Goal: Information Seeking & Learning: Find specific fact

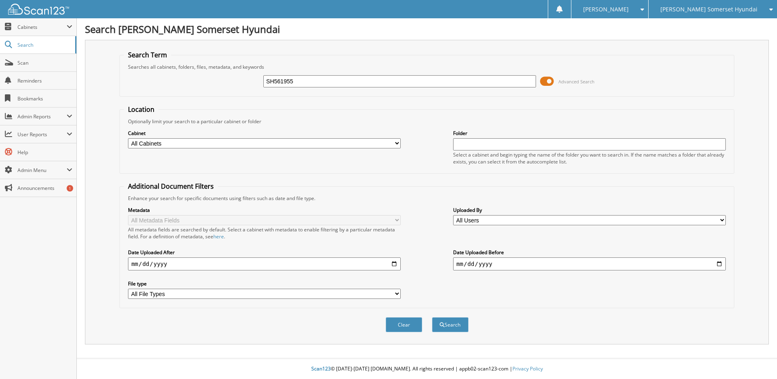
type input "SH561955"
click at [432, 317] on button "Search" at bounding box center [450, 324] width 37 height 15
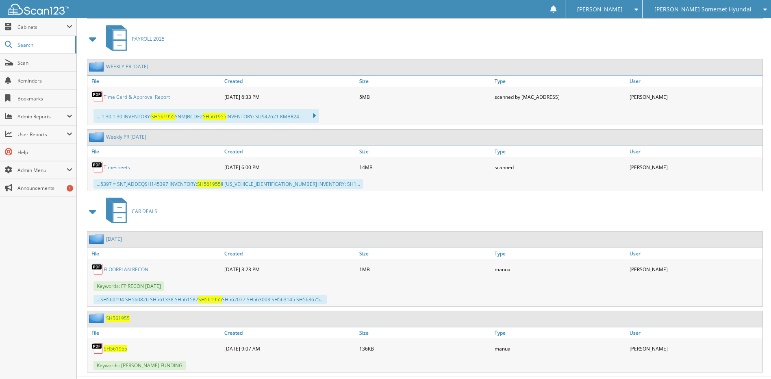
scroll to position [1118, 0]
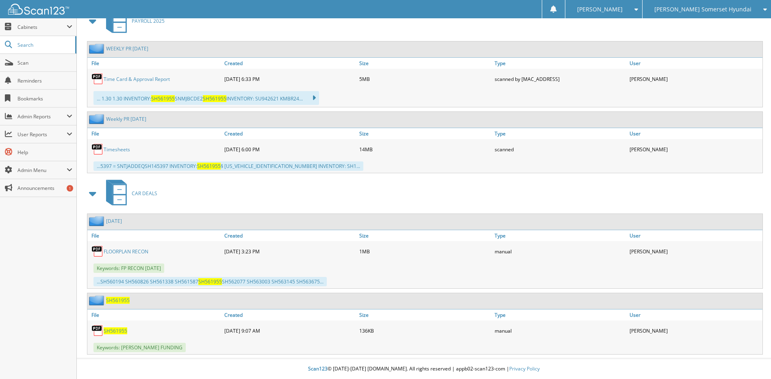
click at [122, 302] on span "SH561955" at bounding box center [118, 300] width 24 height 7
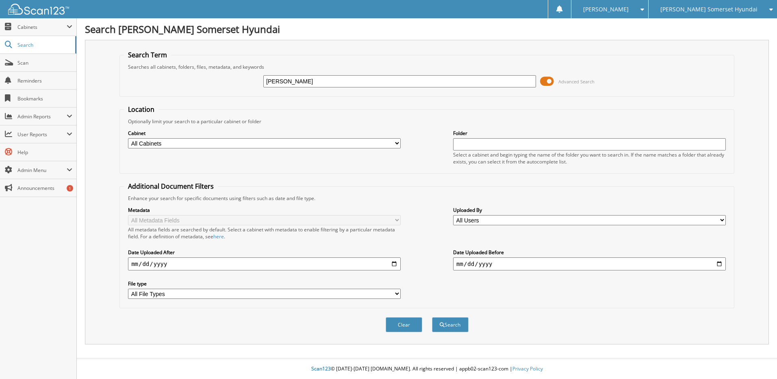
type input "PATRICIA JOHNSON"
click at [432, 317] on button "Search" at bounding box center [450, 324] width 37 height 15
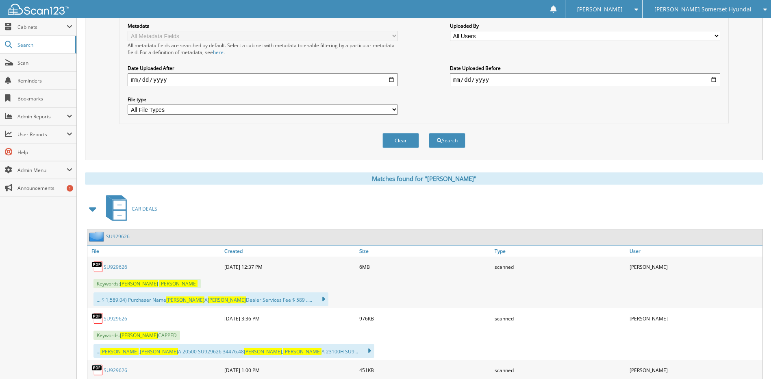
scroll to position [203, 0]
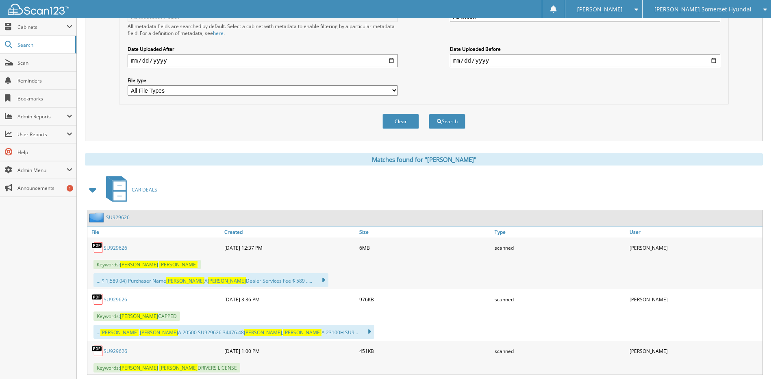
click at [122, 247] on link "SU929626" at bounding box center [116, 247] width 24 height 7
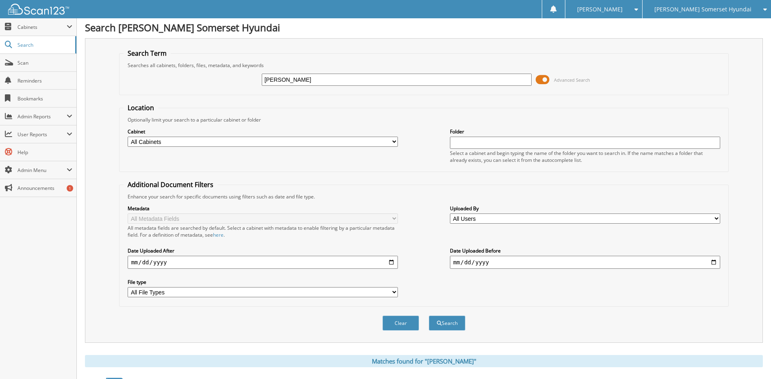
scroll to position [0, 0]
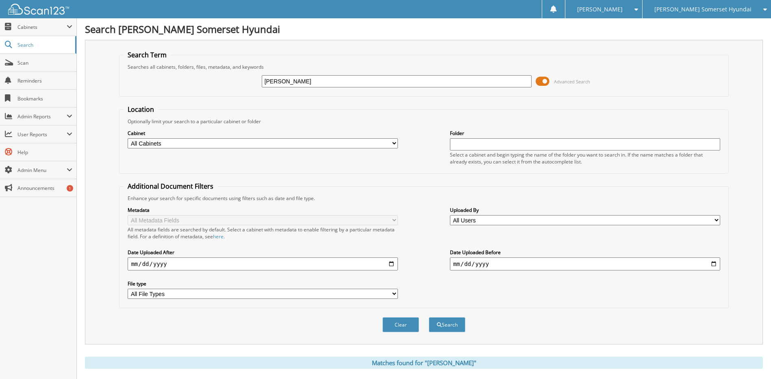
drag, startPoint x: 317, startPoint y: 80, endPoint x: 103, endPoint y: 85, distance: 213.5
click at [108, 83] on div "Search Term Searches all cabinets, folders, files, metadata, and keywords PATRI…" at bounding box center [424, 192] width 678 height 305
type input "SH561955"
click at [429, 317] on button "Search" at bounding box center [447, 324] width 37 height 15
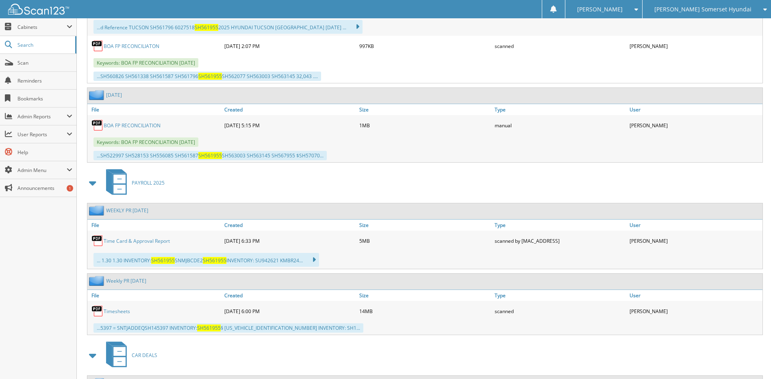
scroll to position [1118, 0]
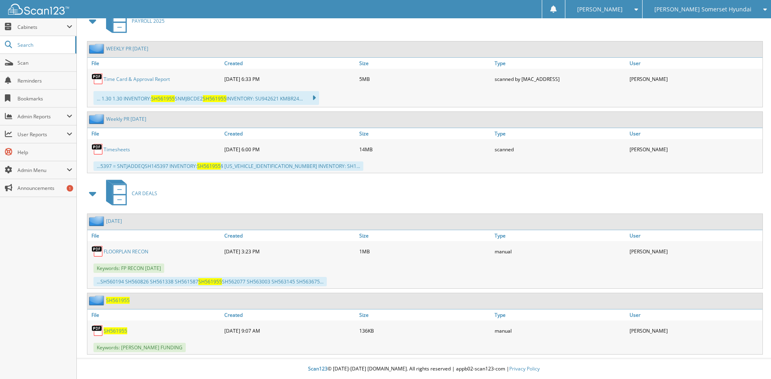
click at [720, 7] on span "[PERSON_NAME] Somerset Hyundai" at bounding box center [703, 9] width 97 height 5
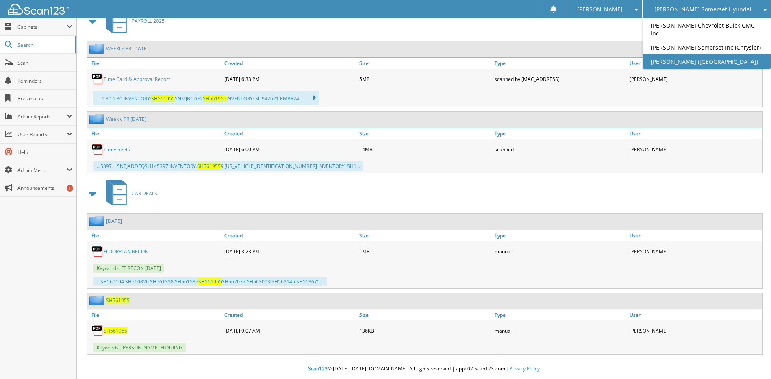
click at [719, 59] on link "[PERSON_NAME] ([GEOGRAPHIC_DATA])" at bounding box center [707, 61] width 128 height 14
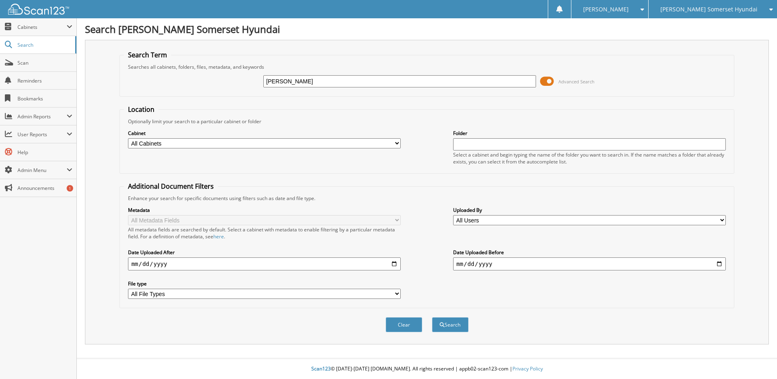
type input "[PERSON_NAME]"
click at [432, 317] on button "Search" at bounding box center [450, 324] width 37 height 15
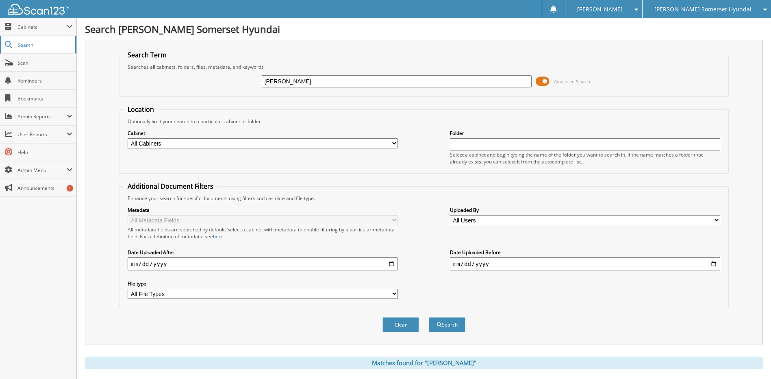
click at [46, 44] on span "Search" at bounding box center [44, 44] width 54 height 7
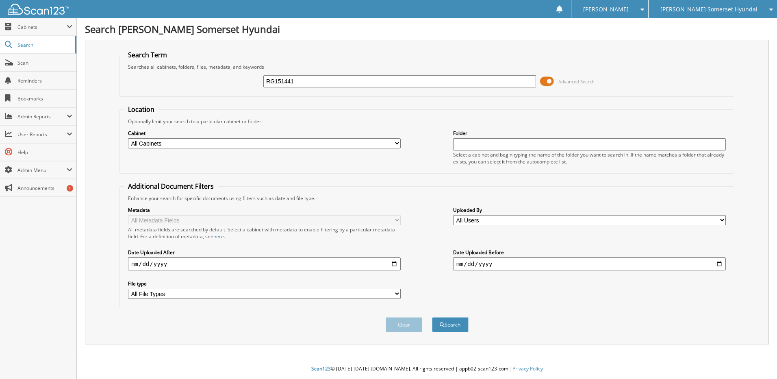
type input "RG151441"
click at [432, 317] on button "Search" at bounding box center [450, 324] width 37 height 15
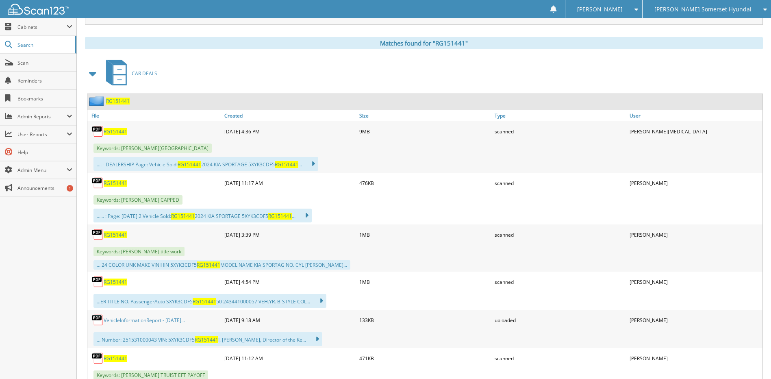
scroll to position [244, 0]
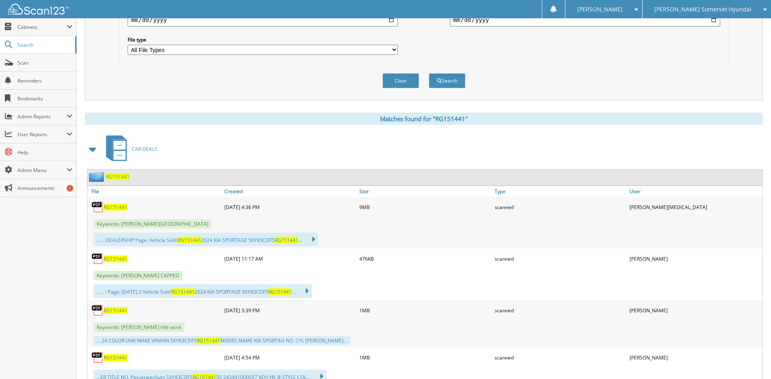
click at [113, 210] on span "RG151441" at bounding box center [116, 207] width 24 height 7
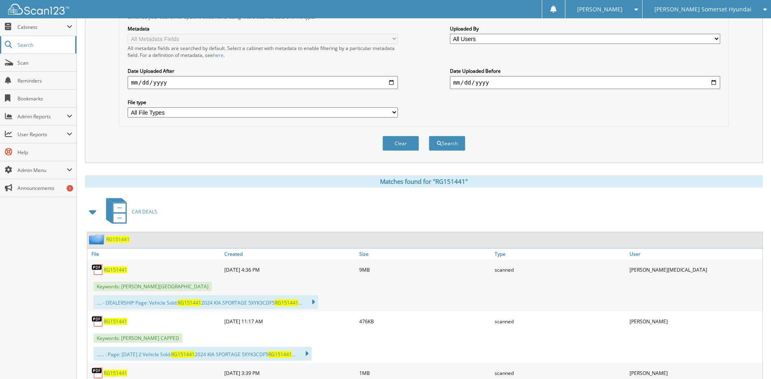
scroll to position [41, 0]
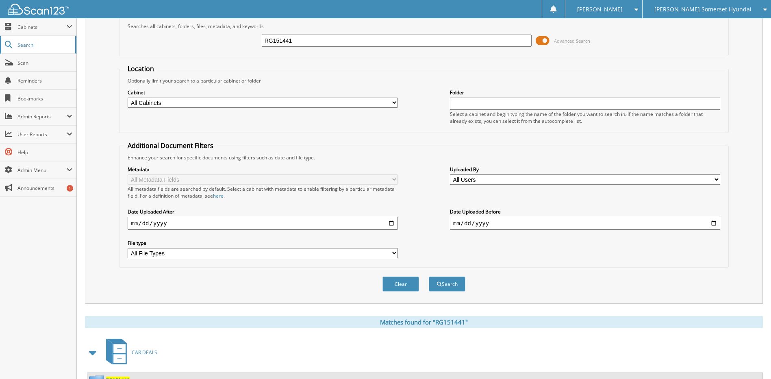
drag, startPoint x: 80, startPoint y: 50, endPoint x: 22, endPoint y: 53, distance: 57.8
type input "JOSHUA ABBOTT"
click at [429, 276] on button "Search" at bounding box center [447, 283] width 37 height 15
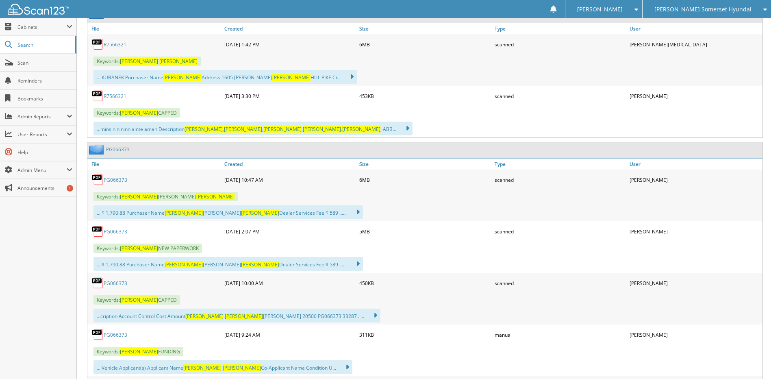
scroll to position [366, 0]
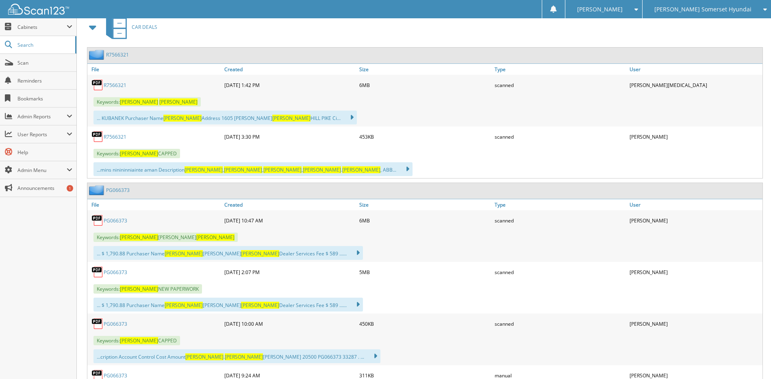
click at [111, 215] on div "PG066373" at bounding box center [154, 220] width 135 height 16
click at [111, 219] on link "PG066373" at bounding box center [116, 220] width 24 height 7
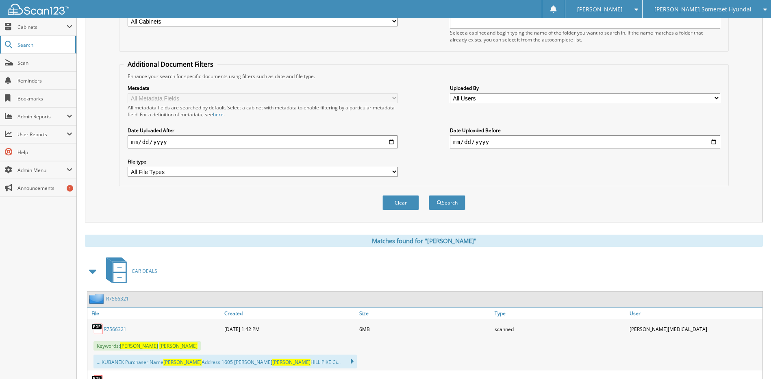
scroll to position [0, 0]
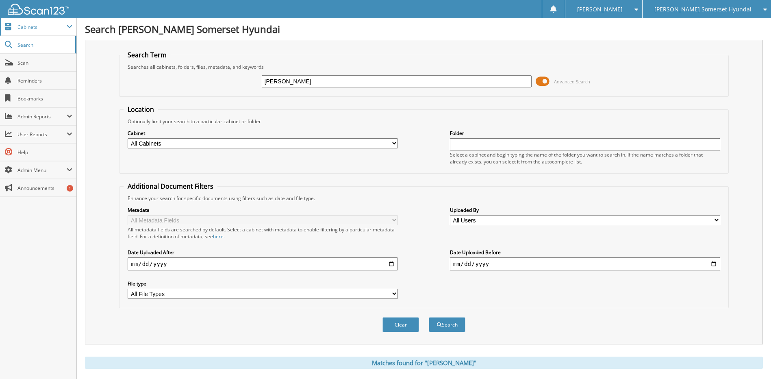
click at [47, 30] on span "Cabinets" at bounding box center [41, 27] width 49 height 7
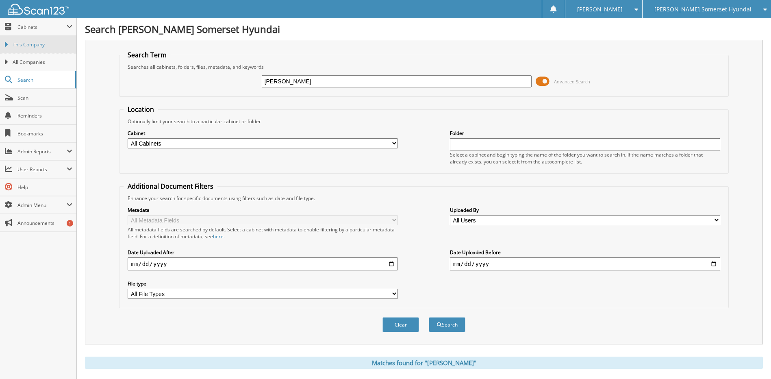
click at [45, 53] on link "This Company" at bounding box center [38, 44] width 76 height 17
